Goal: Find specific page/section: Find specific page/section

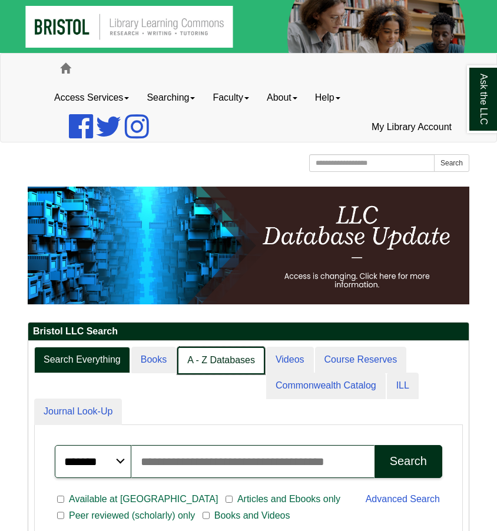
scroll to position [6, 6]
click at [234, 365] on link "A - Z Databases" at bounding box center [221, 361] width 88 height 28
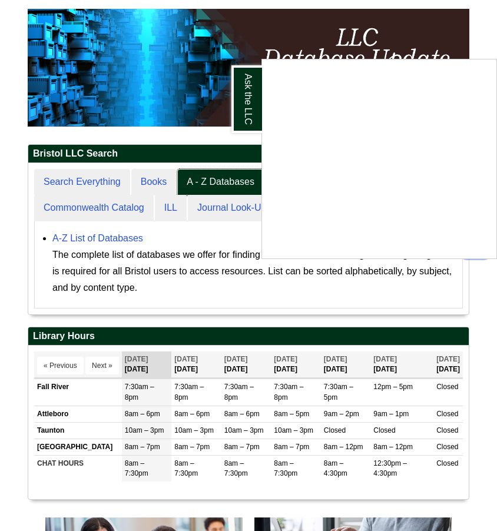
scroll to position [177, 0]
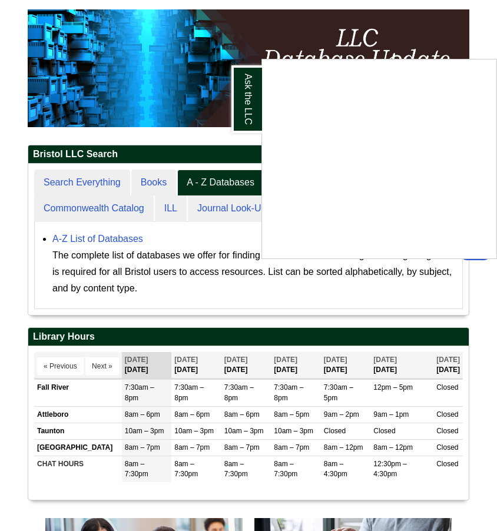
click at [197, 189] on div "Ask the LLC" at bounding box center [248, 265] width 497 height 531
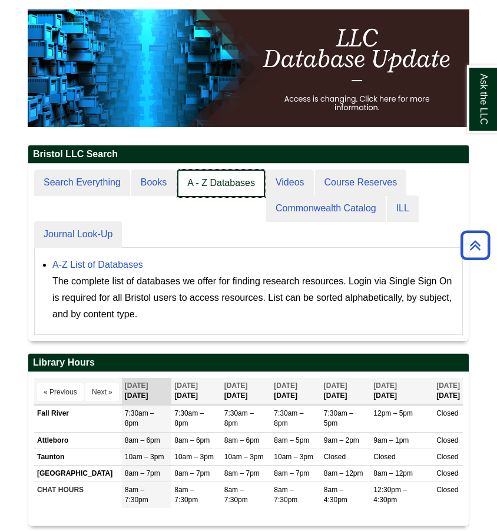
scroll to position [175, 440]
click at [201, 180] on link "A - Z Databases" at bounding box center [221, 183] width 88 height 28
click at [207, 179] on link "A - Z Databases" at bounding box center [221, 183] width 88 height 28
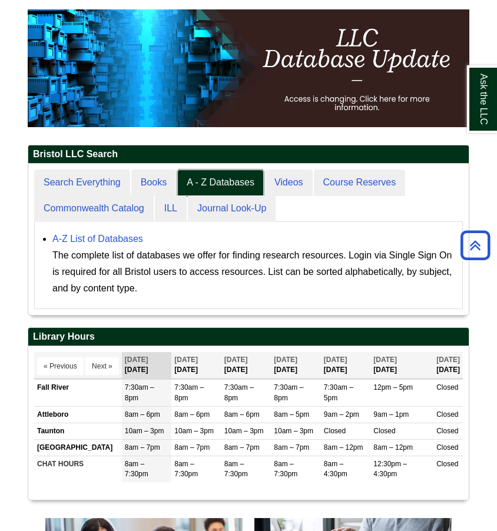
scroll to position [151, 440]
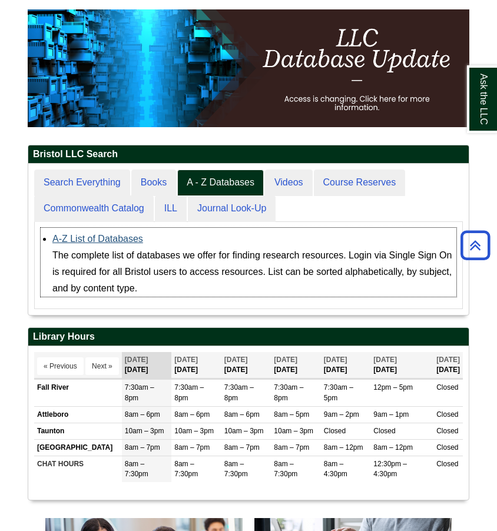
click at [118, 236] on link "A-Z List of Databases" at bounding box center [97, 239] width 91 height 10
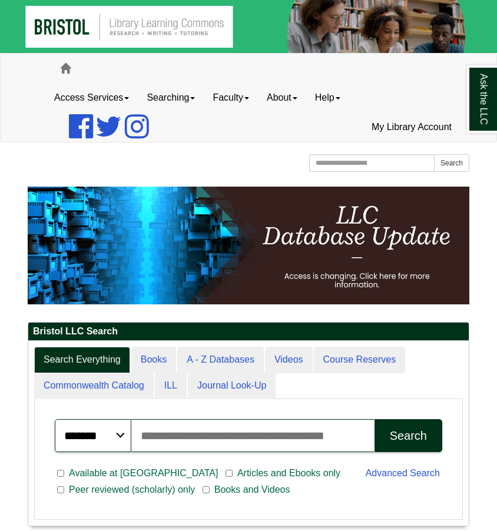
click at [178, 179] on div at bounding box center [248, 178] width 441 height 6
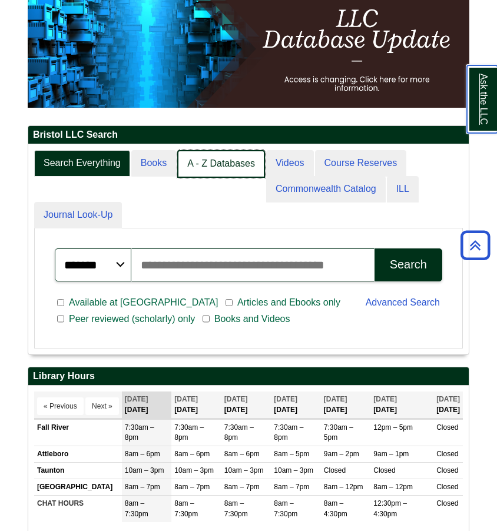
scroll to position [6, 6]
click at [227, 167] on link "A - Z Databases" at bounding box center [221, 164] width 88 height 28
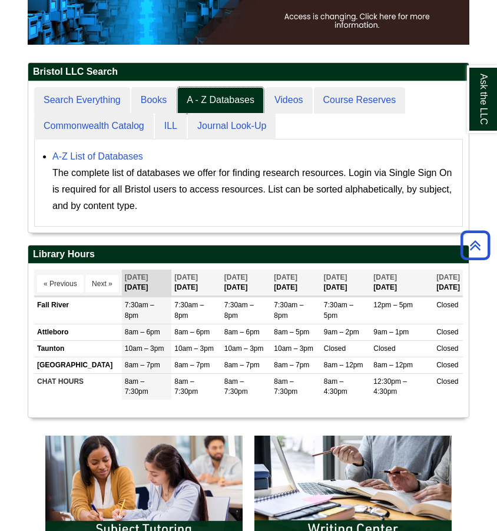
scroll to position [249, 0]
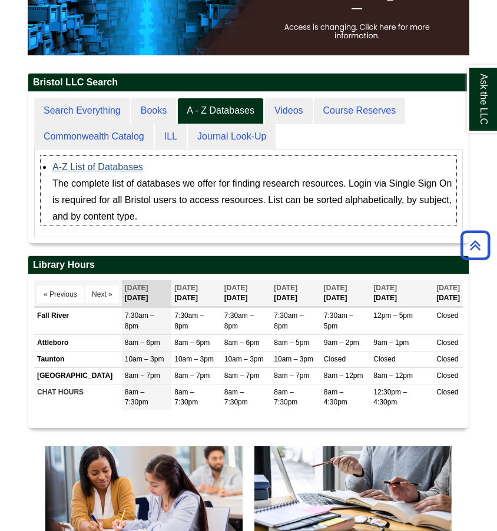
click at [103, 168] on link "A-Z List of Databases" at bounding box center [97, 167] width 91 height 10
